Goal: Transaction & Acquisition: Purchase product/service

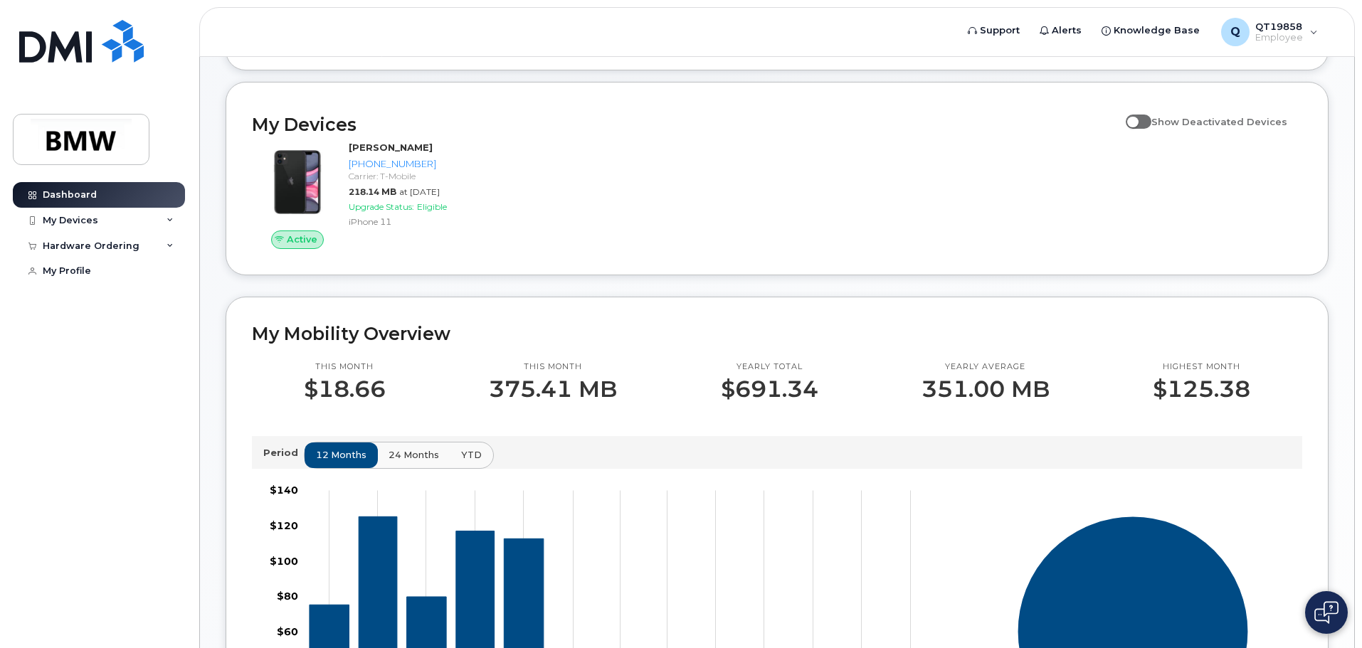
scroll to position [109, 0]
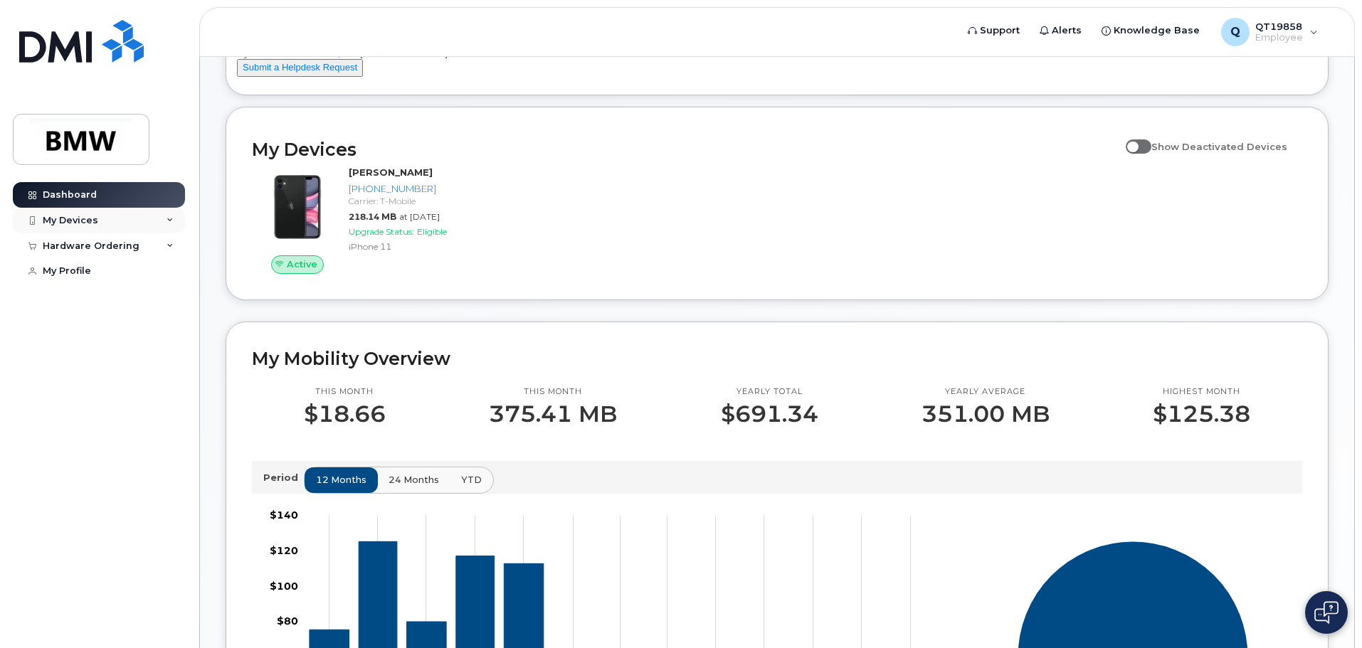
click at [147, 223] on div "My Devices" at bounding box center [99, 221] width 172 height 26
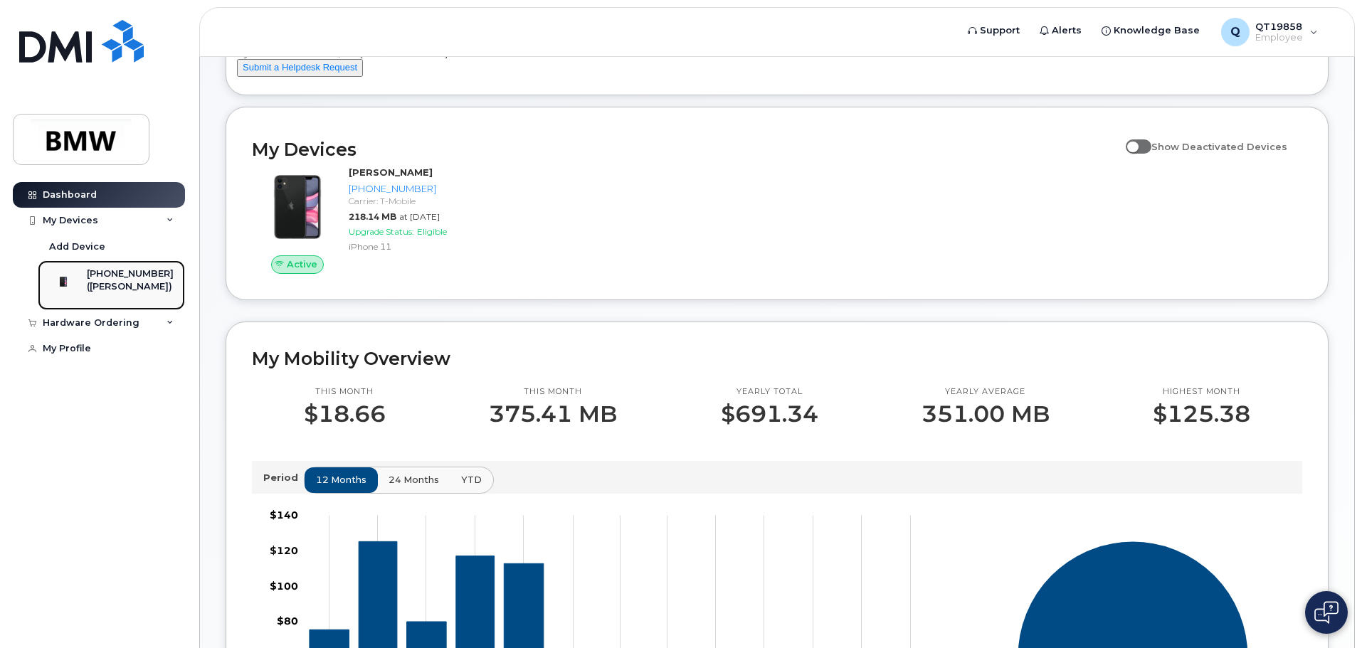
click at [126, 281] on div "([PERSON_NAME])" at bounding box center [130, 286] width 87 height 13
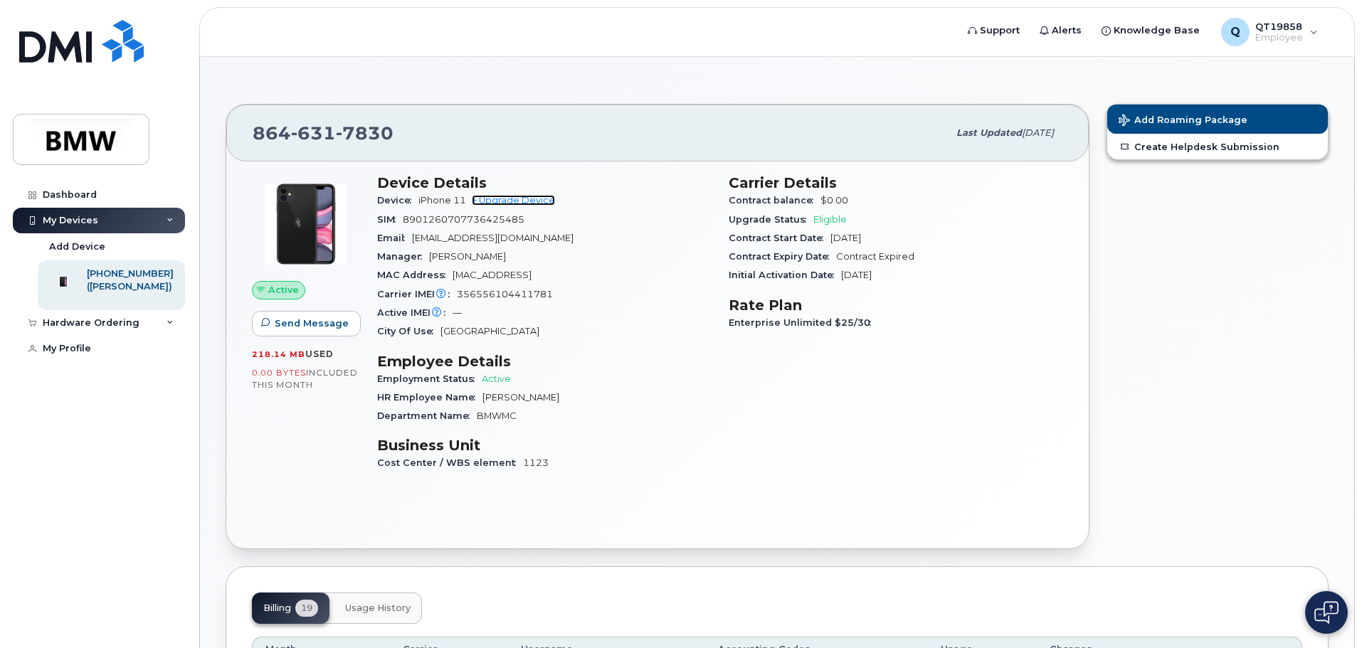
click at [520, 201] on link "+ Upgrade Device" at bounding box center [513, 200] width 83 height 11
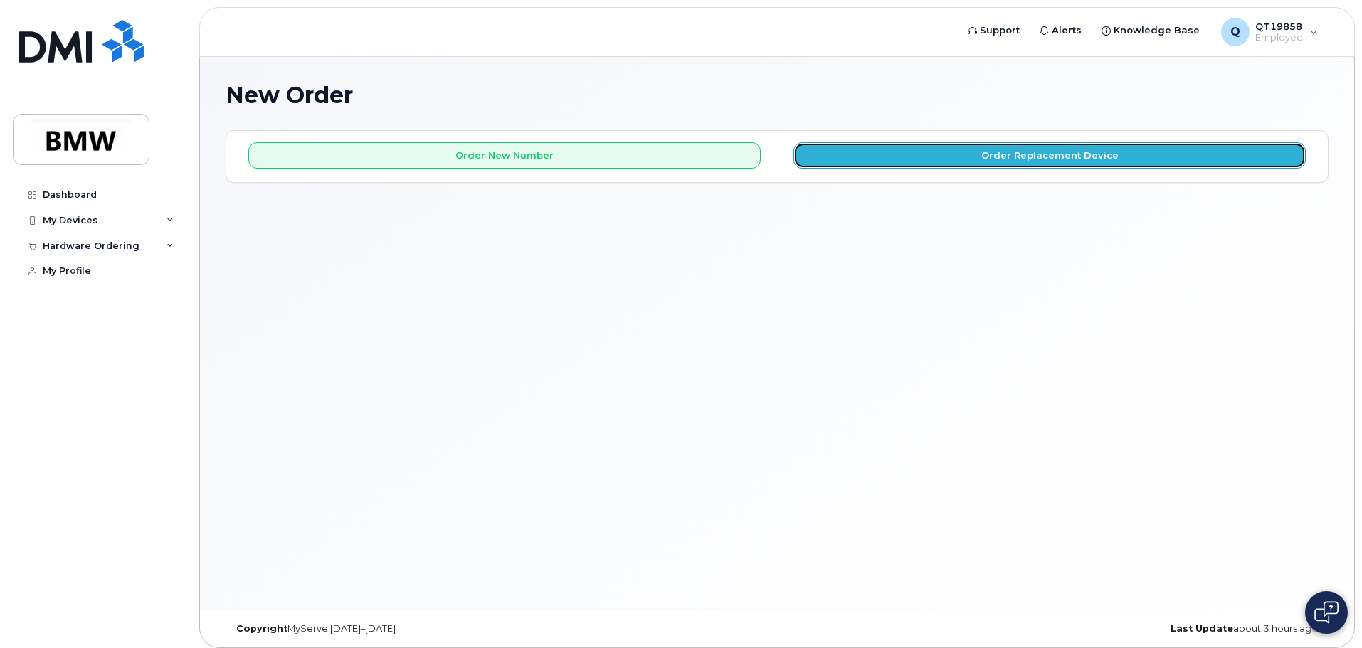
click at [1048, 151] on button "Order Replacement Device" at bounding box center [1049, 155] width 512 height 26
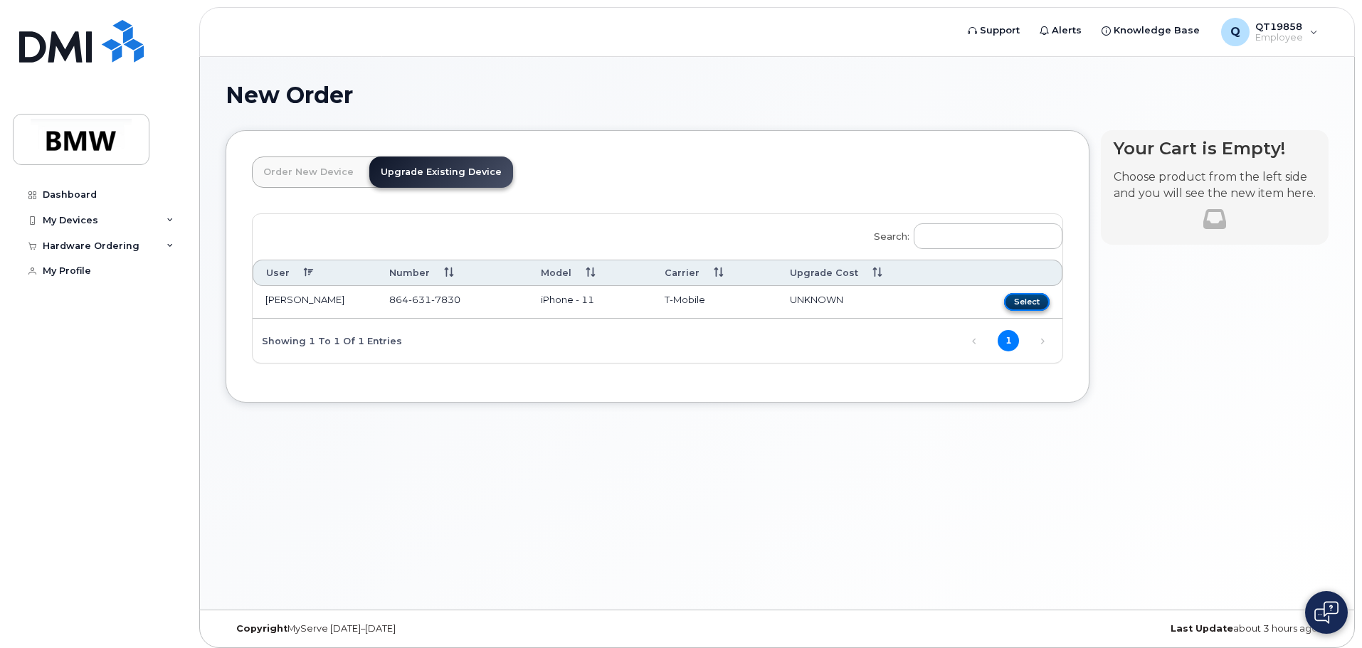
click at [1028, 305] on button "Select" at bounding box center [1027, 302] width 46 height 18
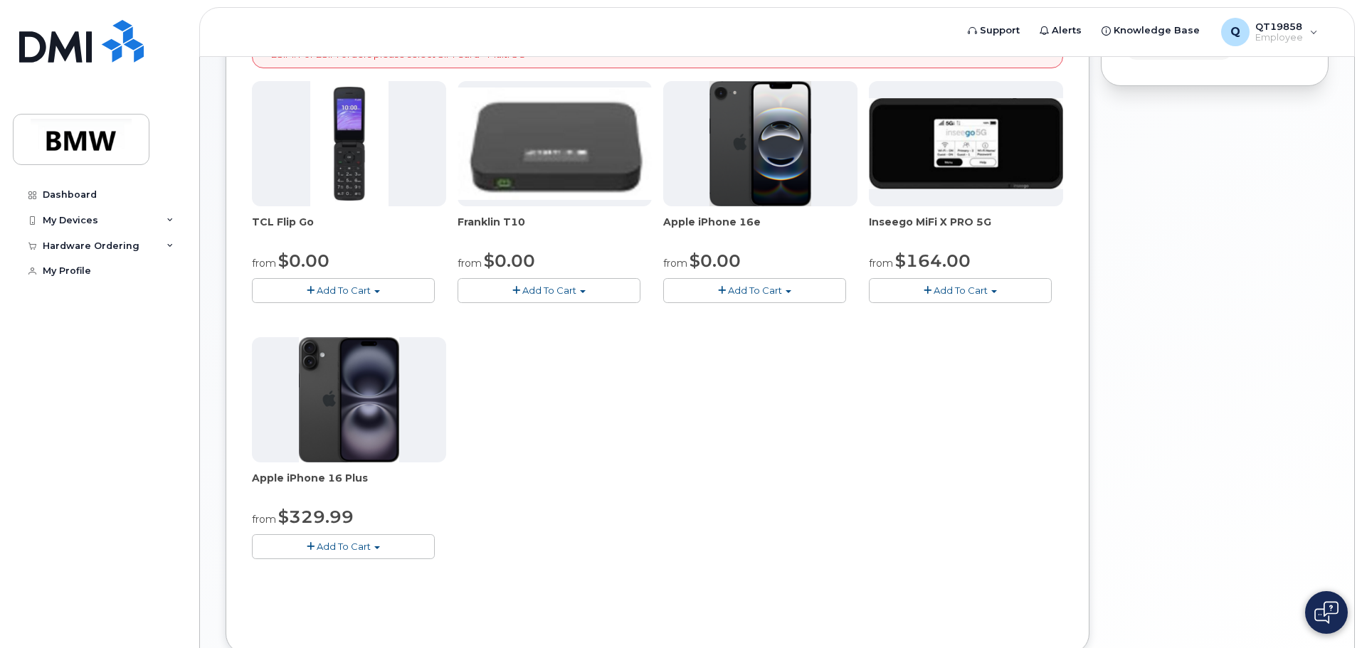
scroll to position [238, 0]
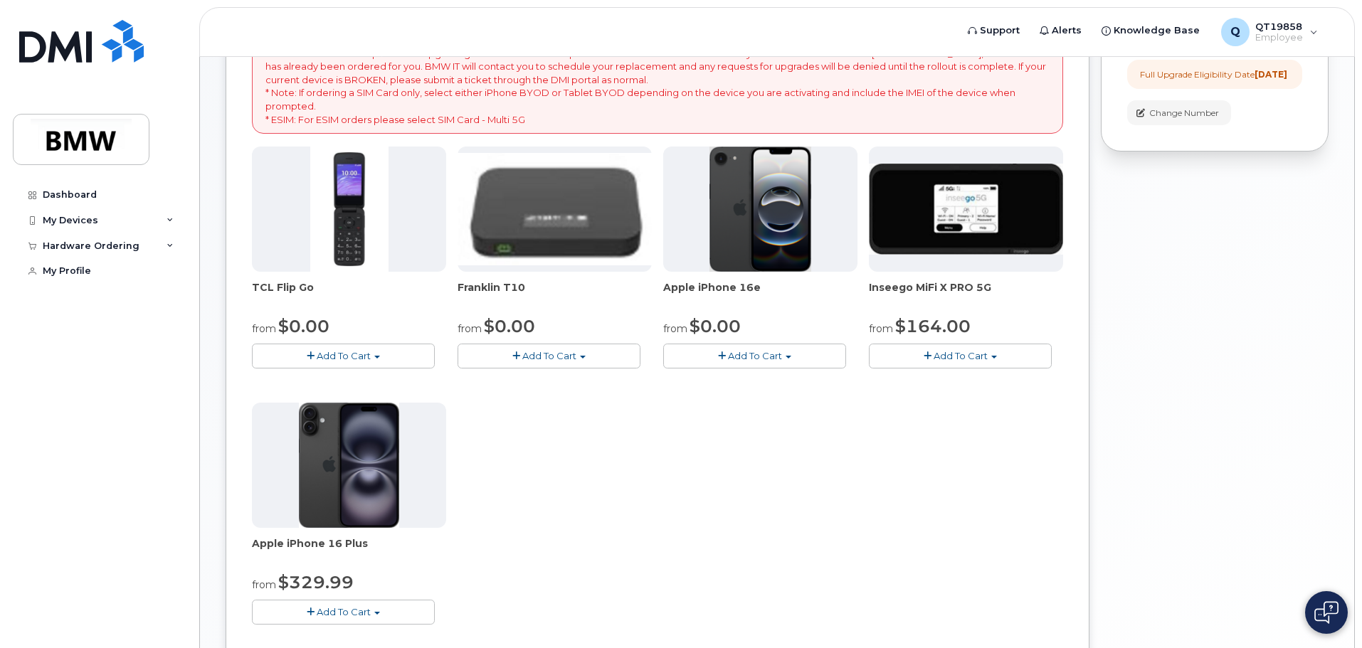
click at [746, 352] on span "Add To Cart" at bounding box center [755, 355] width 54 height 11
click at [815, 354] on button "Add To Cart" at bounding box center [754, 356] width 183 height 25
